Goal: Transaction & Acquisition: Purchase product/service

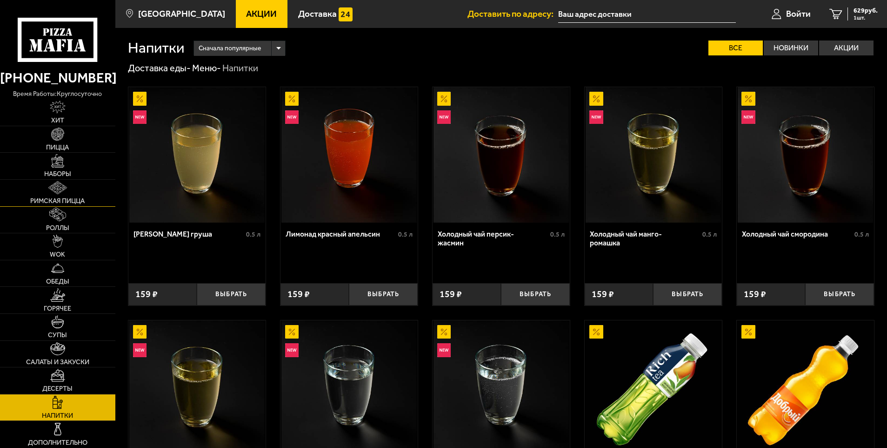
click at [55, 191] on img at bounding box center [57, 187] width 19 height 13
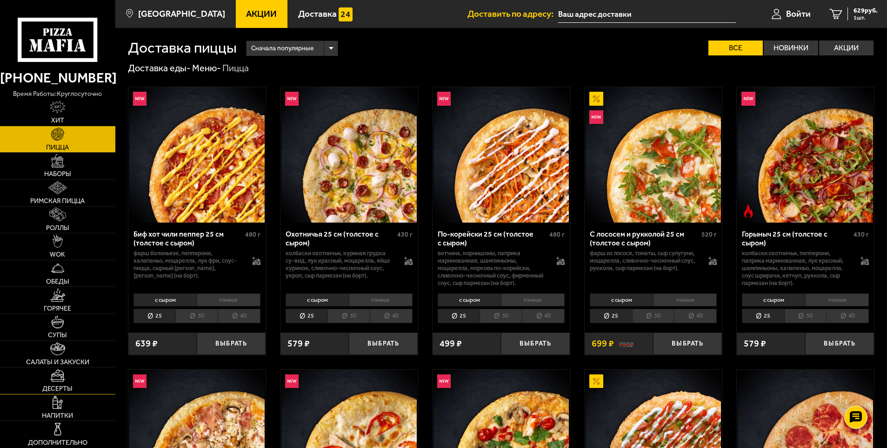
scroll to position [791, 0]
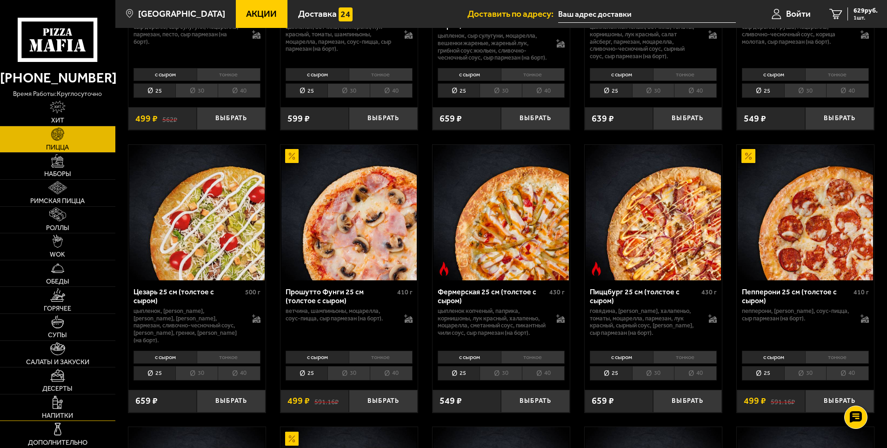
click at [57, 406] on img at bounding box center [58, 402] width 10 height 13
